Goal: Information Seeking & Learning: Learn about a topic

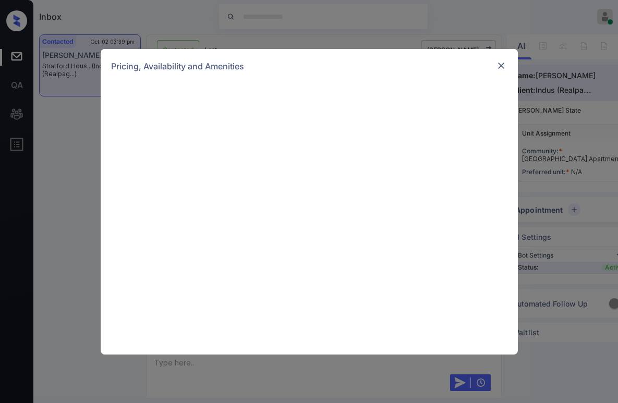
scroll to position [418, 0]
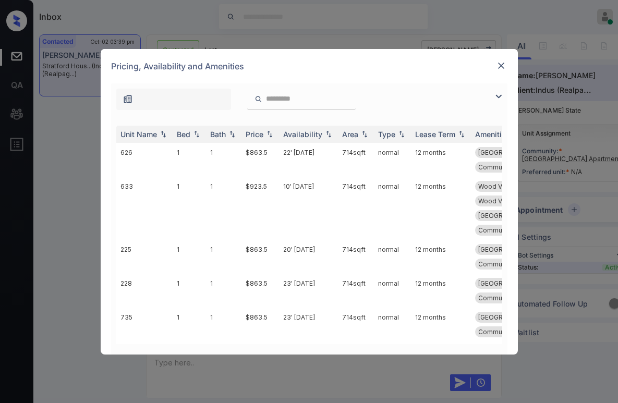
click at [496, 98] on img at bounding box center [498, 96] width 13 height 13
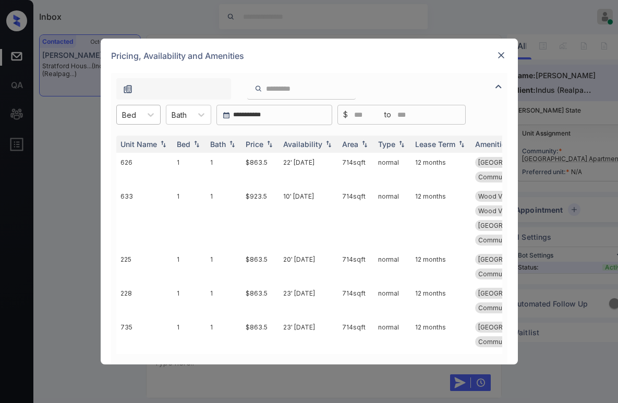
click at [137, 111] on div "Bed" at bounding box center [129, 114] width 25 height 15
click at [133, 160] on div "2" at bounding box center [138, 159] width 44 height 19
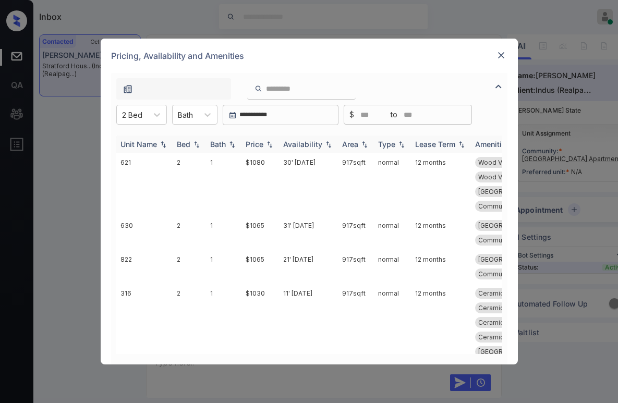
click at [222, 147] on div "Bath" at bounding box center [218, 144] width 16 height 9
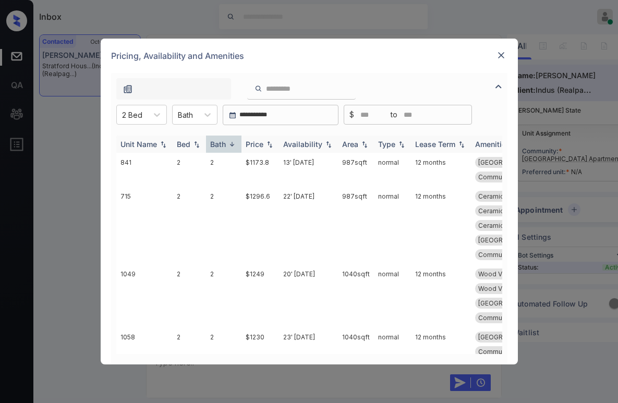
click at [225, 144] on div "Bath" at bounding box center [218, 144] width 16 height 9
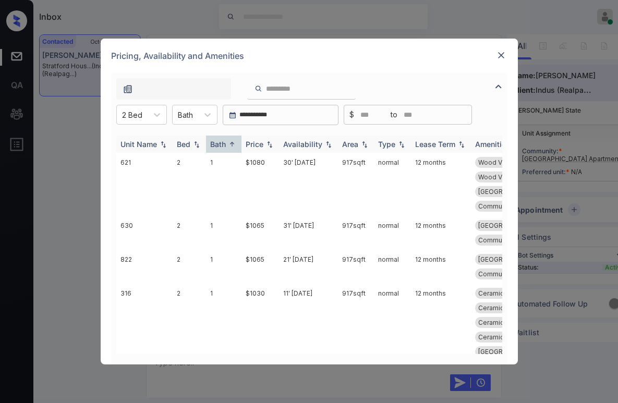
click at [252, 145] on div "Price" at bounding box center [255, 144] width 18 height 9
click at [254, 145] on div "Price" at bounding box center [255, 144] width 18 height 9
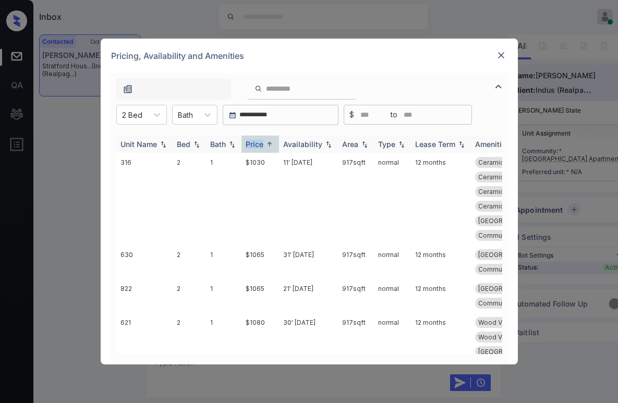
click at [255, 145] on div "Price" at bounding box center [255, 144] width 18 height 9
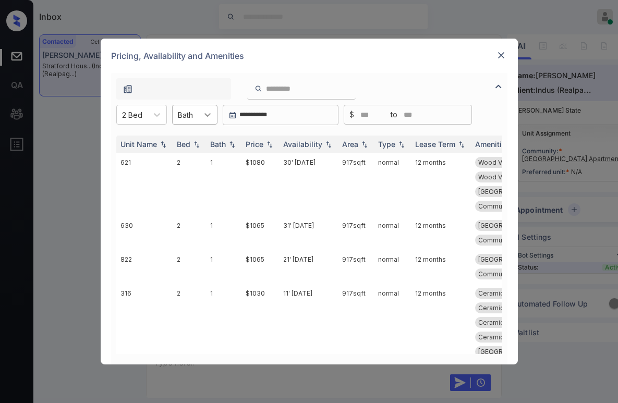
click at [203, 112] on icon at bounding box center [207, 114] width 10 height 10
click at [195, 142] on div "1" at bounding box center [194, 140] width 45 height 19
click at [251, 144] on div "Price" at bounding box center [255, 144] width 18 height 9
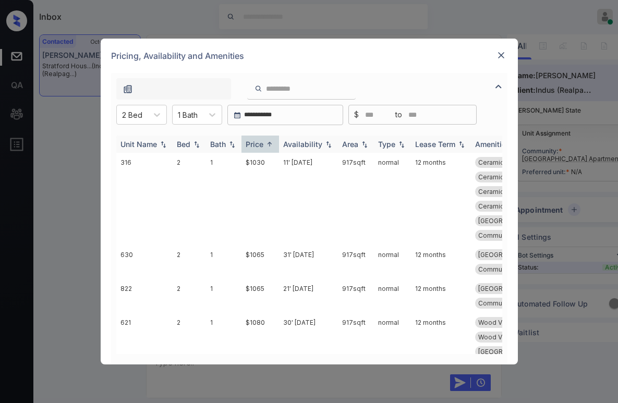
click at [251, 144] on div "Price" at bounding box center [255, 144] width 18 height 9
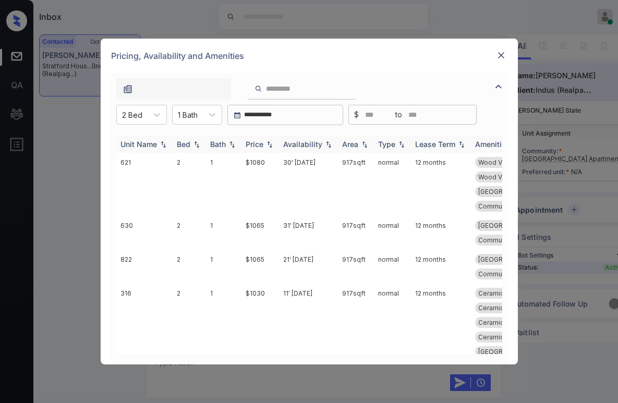
click at [253, 144] on div "Price" at bounding box center [255, 144] width 18 height 9
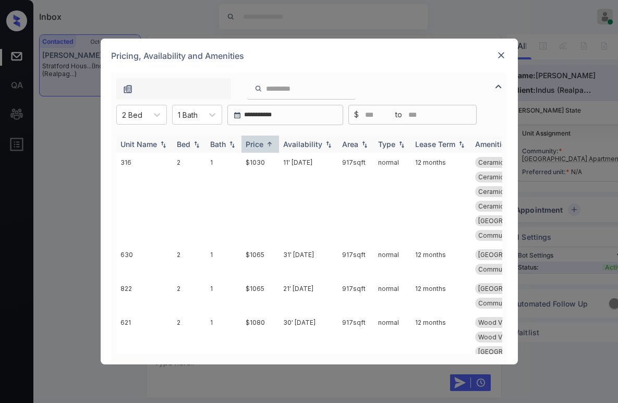
click at [253, 144] on div "Price" at bounding box center [255, 144] width 18 height 9
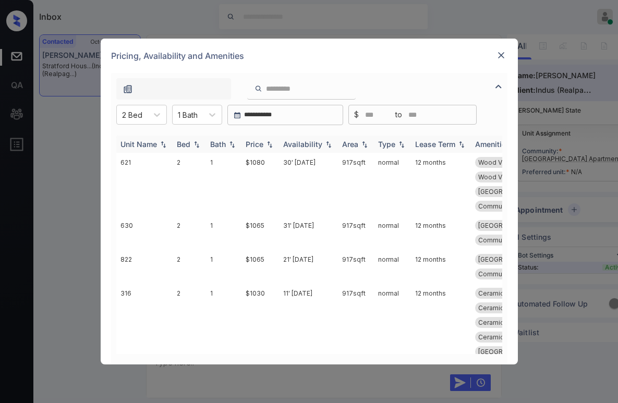
click at [253, 144] on div "Price" at bounding box center [255, 144] width 18 height 9
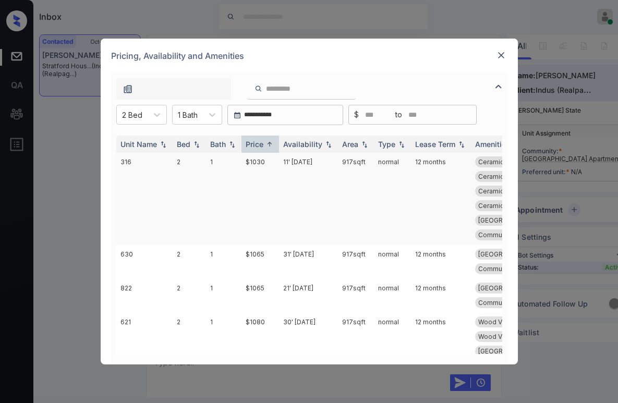
scroll to position [0, 0]
click at [254, 163] on td "$1030" at bounding box center [260, 199] width 38 height 92
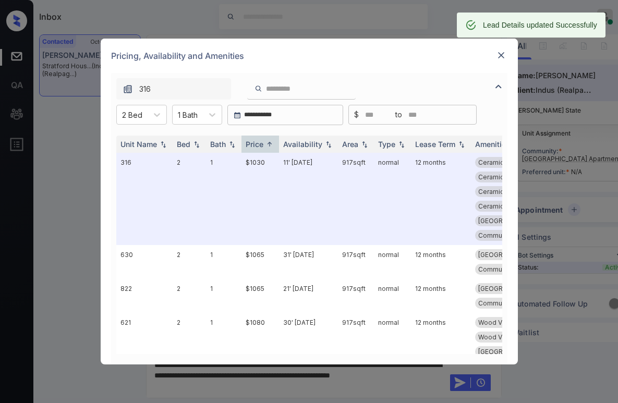
click at [505, 54] on div at bounding box center [501, 55] width 13 height 13
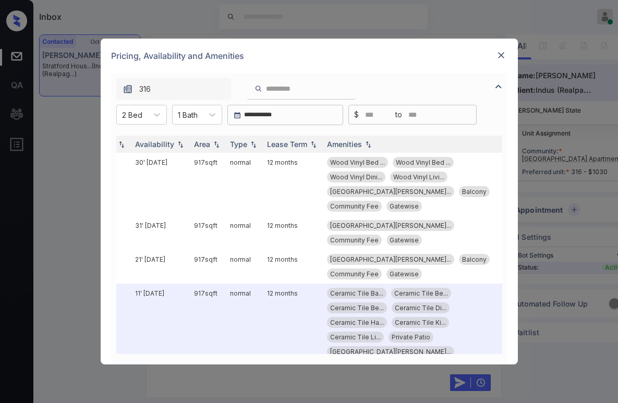
scroll to position [0, 149]
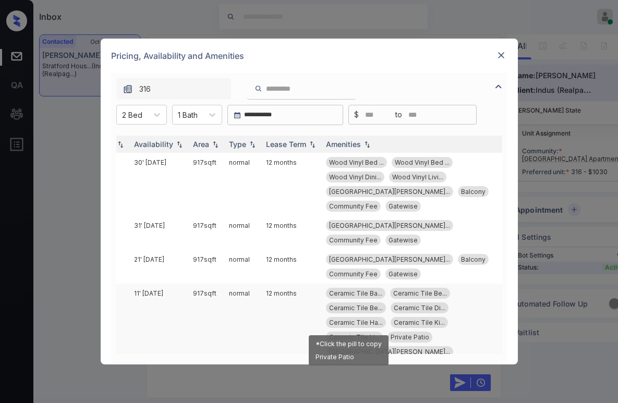
click at [390, 333] on span "Private Patio" at bounding box center [409, 337] width 39 height 8
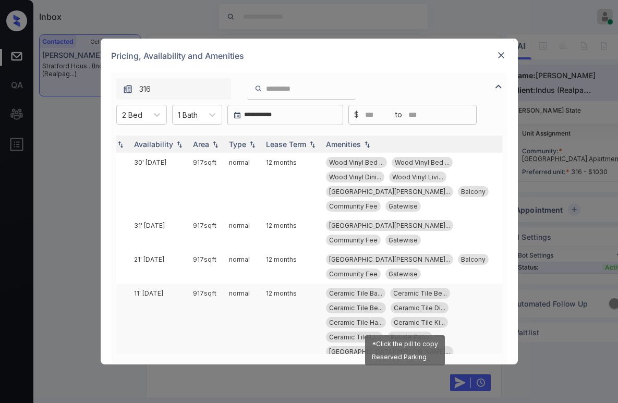
click at [395, 348] on span "Reserved Parkin..." at bounding box center [389, 352] width 121 height 8
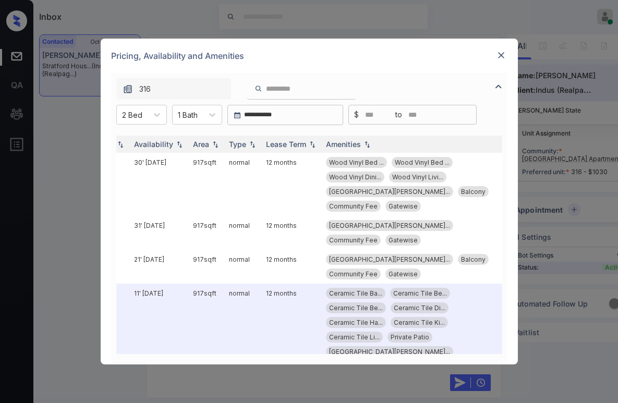
click at [503, 50] on img at bounding box center [501, 55] width 10 height 10
